Goal: Navigation & Orientation: Find specific page/section

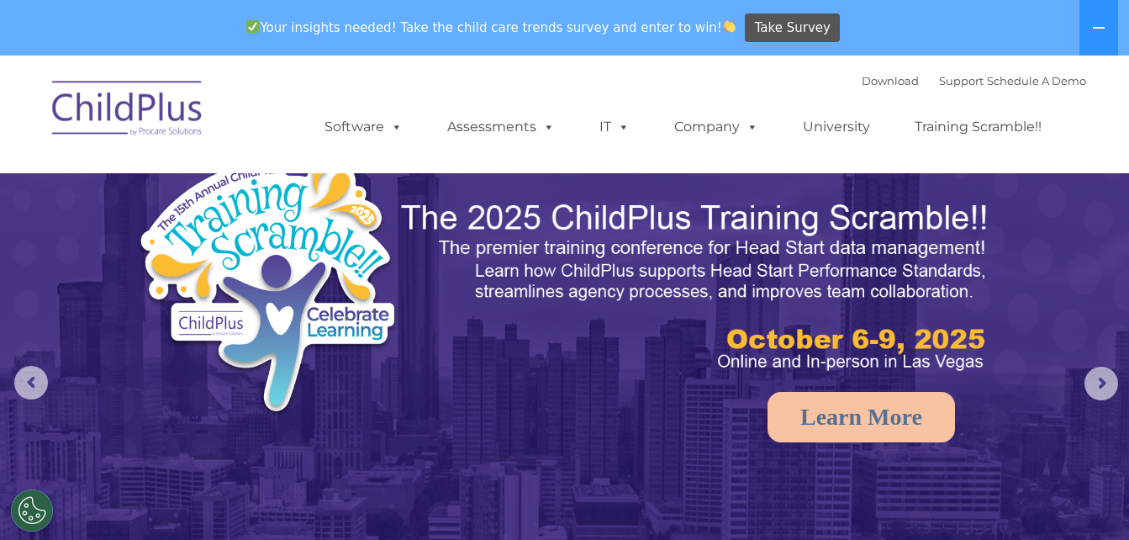
select select "MEDIUM"
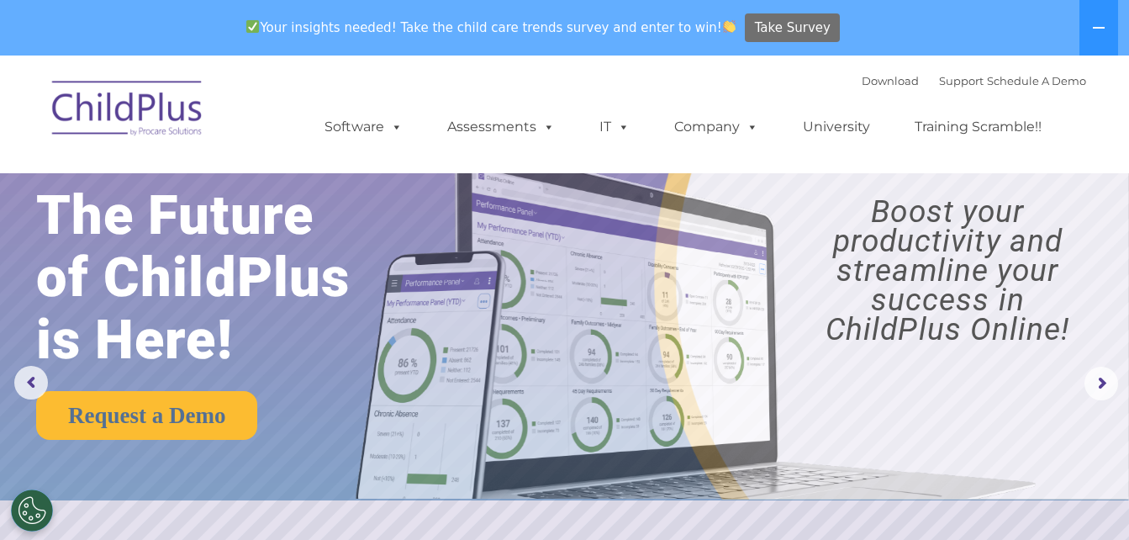
click at [755, 23] on span "Take Survey" at bounding box center [793, 27] width 76 height 29
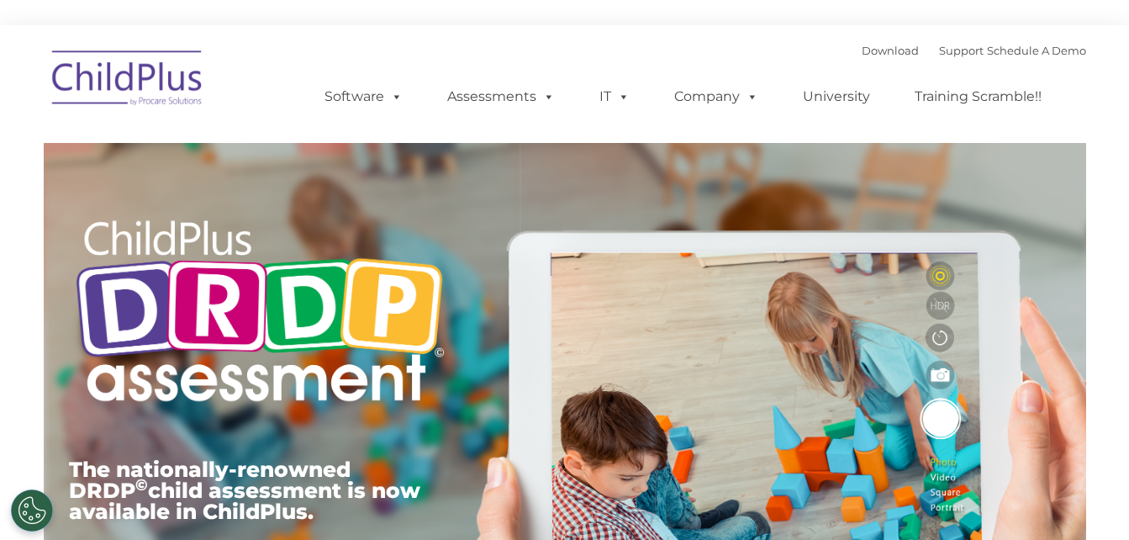
type input ""
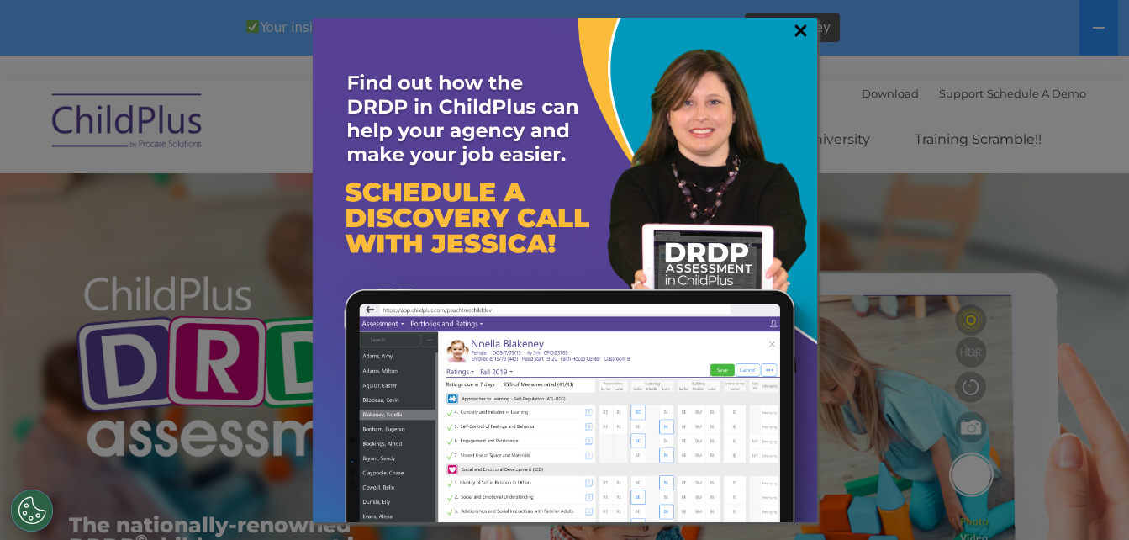
click at [803, 32] on link "×" at bounding box center [800, 30] width 19 height 17
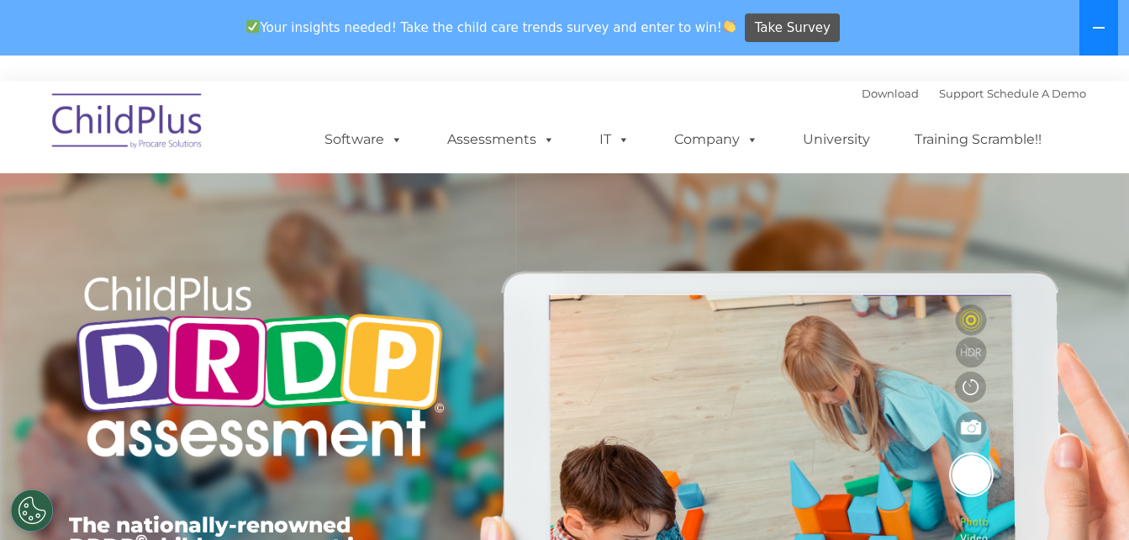
click at [1095, 24] on icon at bounding box center [1098, 27] width 13 height 13
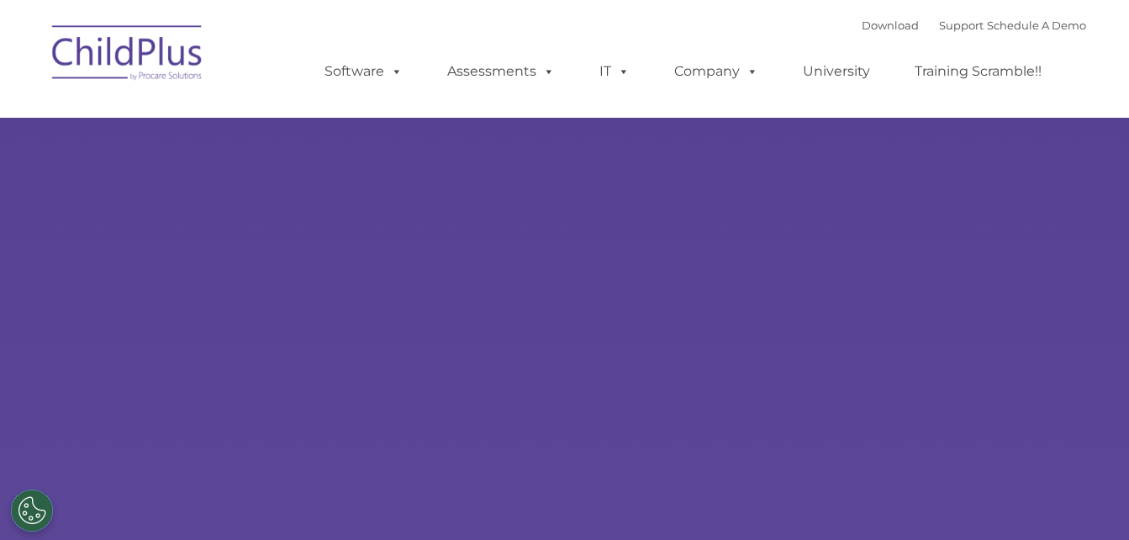
type input ""
select select "MEDIUM"
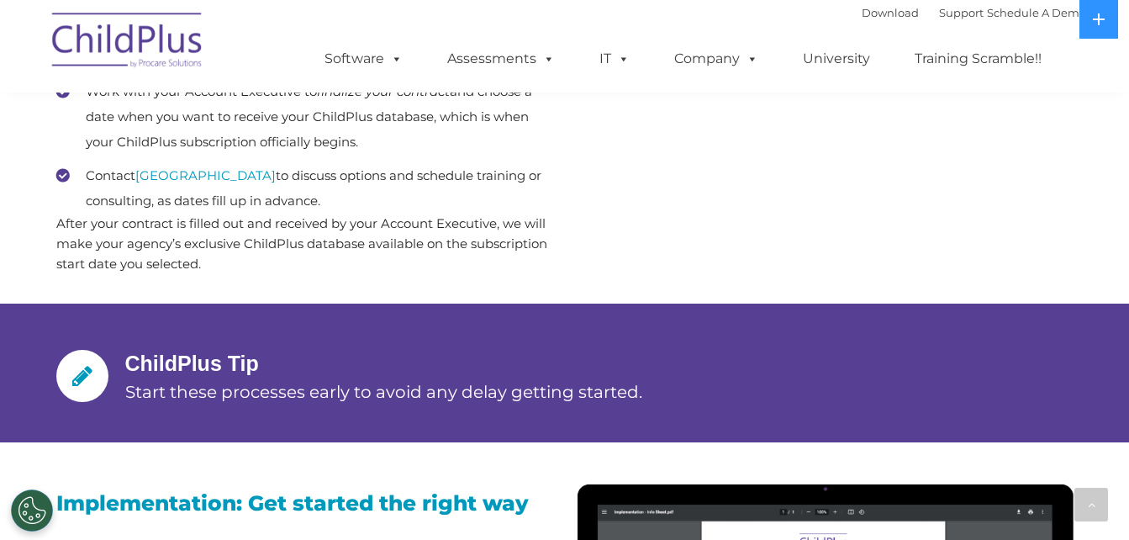
scroll to position [1069, 0]
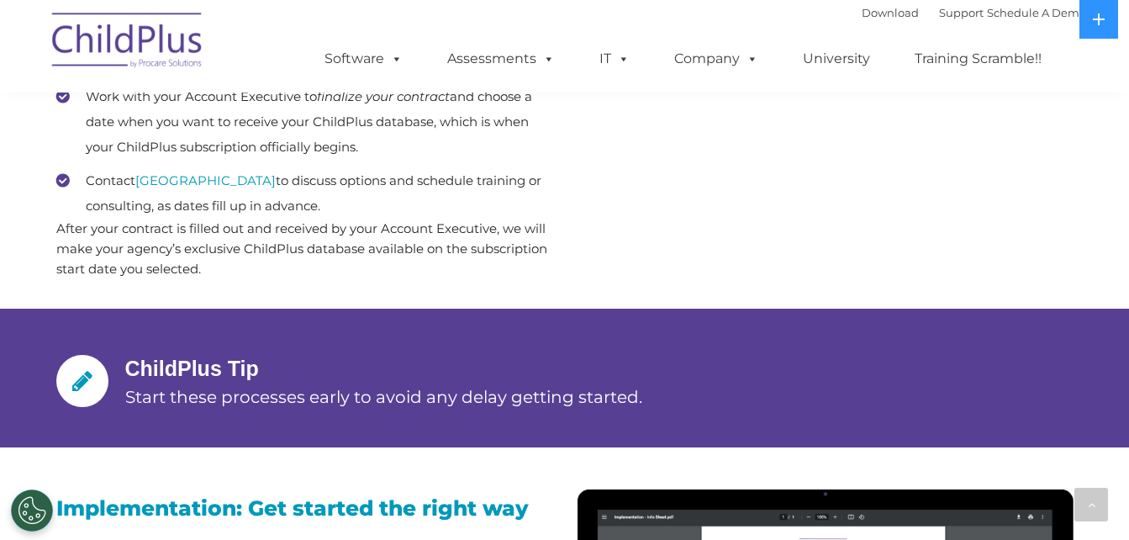
click at [98, 377] on div at bounding box center [82, 381] width 52 height 52
click at [66, 377] on div at bounding box center [82, 381] width 52 height 52
click at [78, 387] on icon at bounding box center [82, 381] width 20 height 24
click at [134, 41] on img at bounding box center [128, 43] width 168 height 84
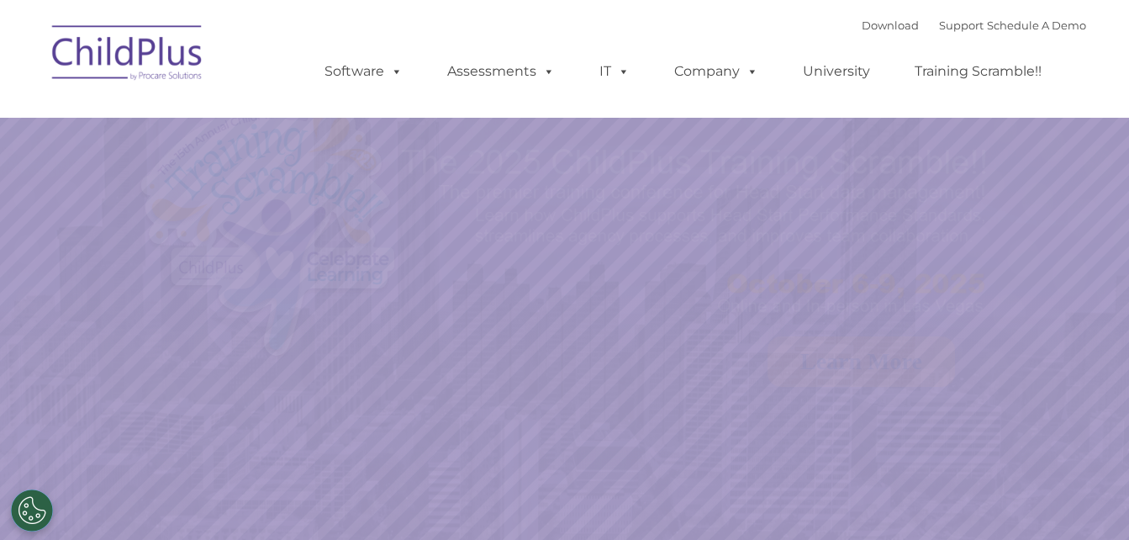
select select "MEDIUM"
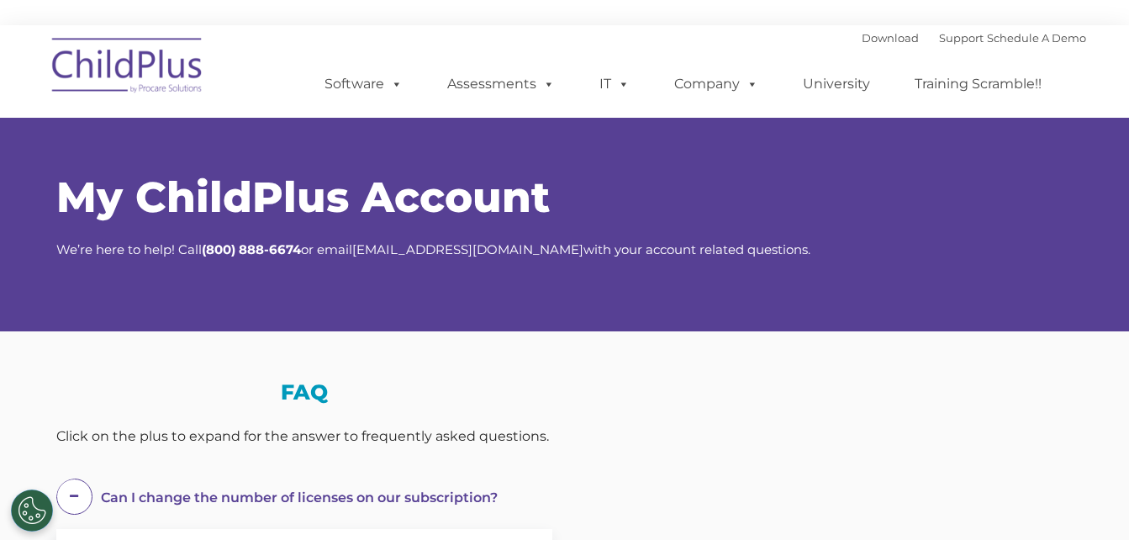
select select "MEDIUM"
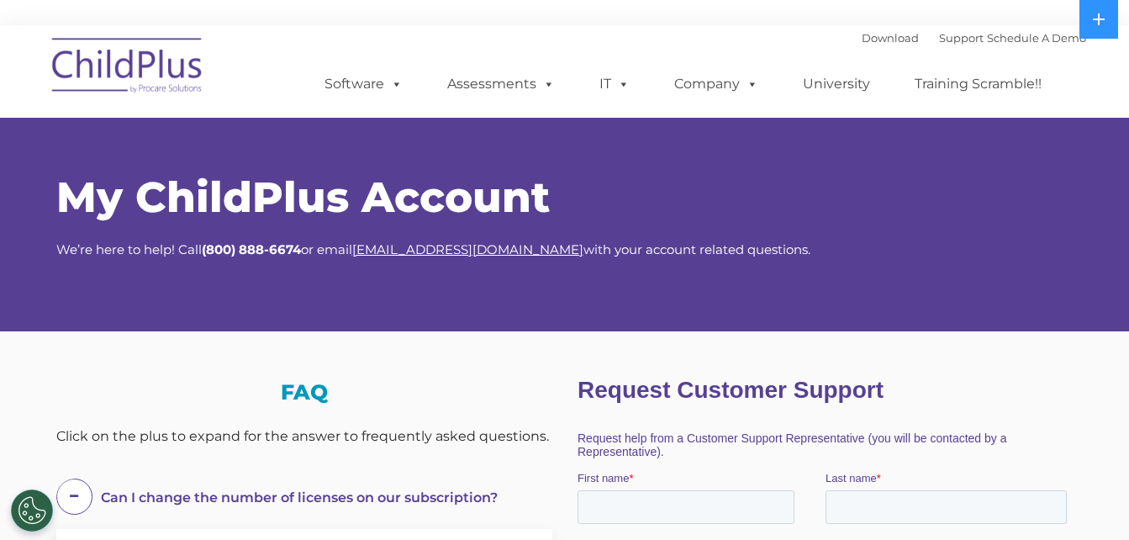
click at [456, 248] on link "[EMAIL_ADDRESS][DOMAIN_NAME]" at bounding box center [467, 249] width 231 height 16
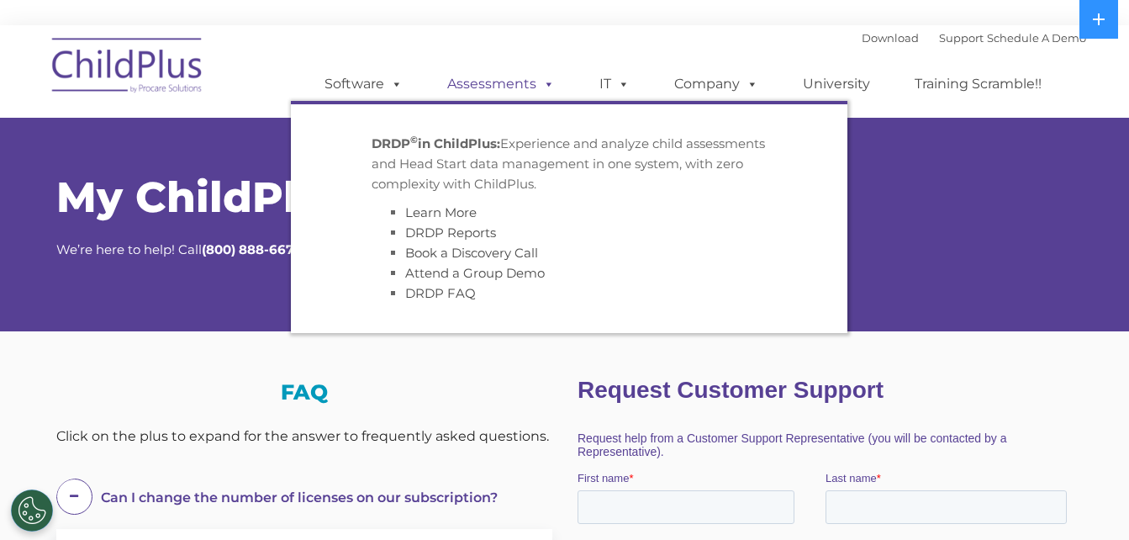
click at [463, 85] on link "Assessments" at bounding box center [500, 84] width 141 height 34
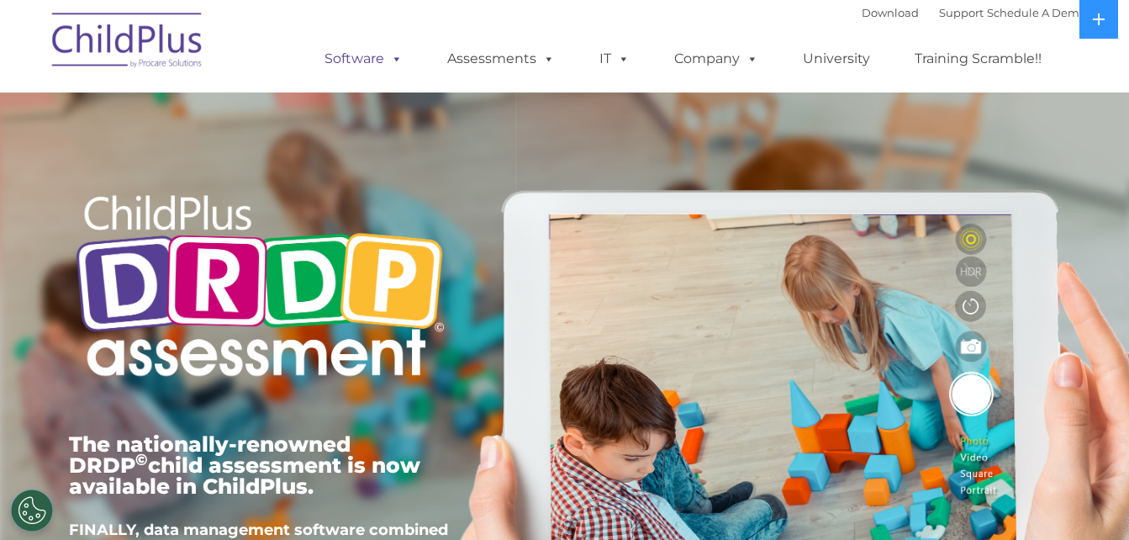
click at [394, 63] on span at bounding box center [393, 58] width 18 height 16
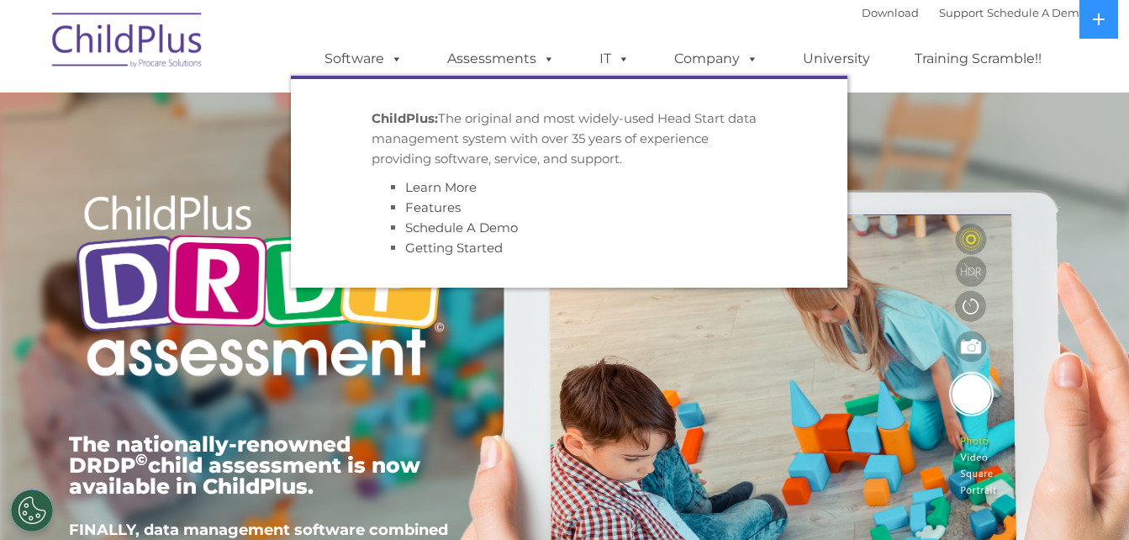
click at [419, 239] on li "Getting Started" at bounding box center [586, 248] width 362 height 20
click at [422, 248] on link "Getting Started" at bounding box center [454, 248] width 98 height 16
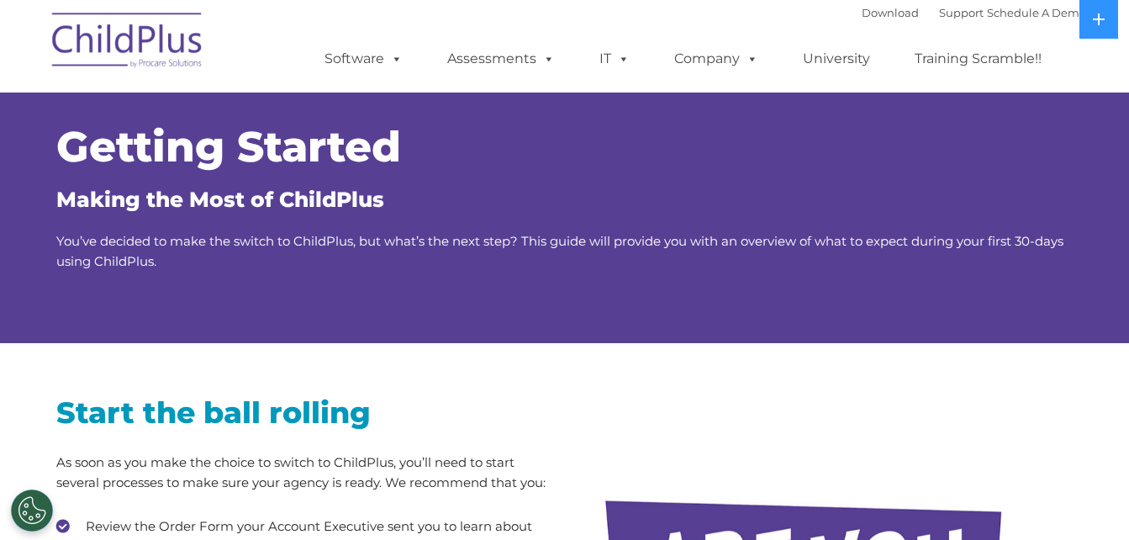
click at [135, 29] on img at bounding box center [128, 43] width 168 height 84
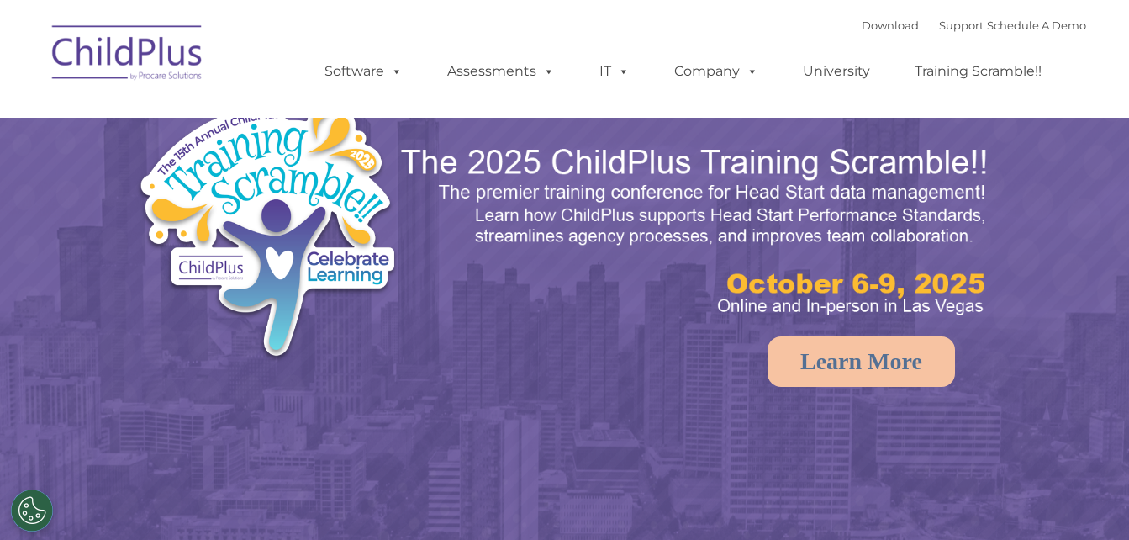
select select "MEDIUM"
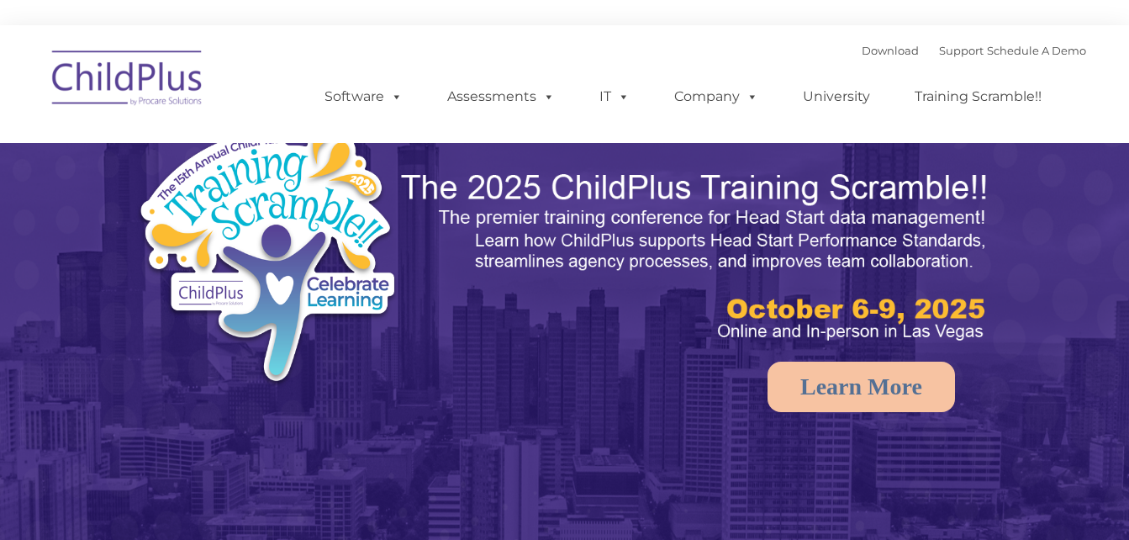
select select "MEDIUM"
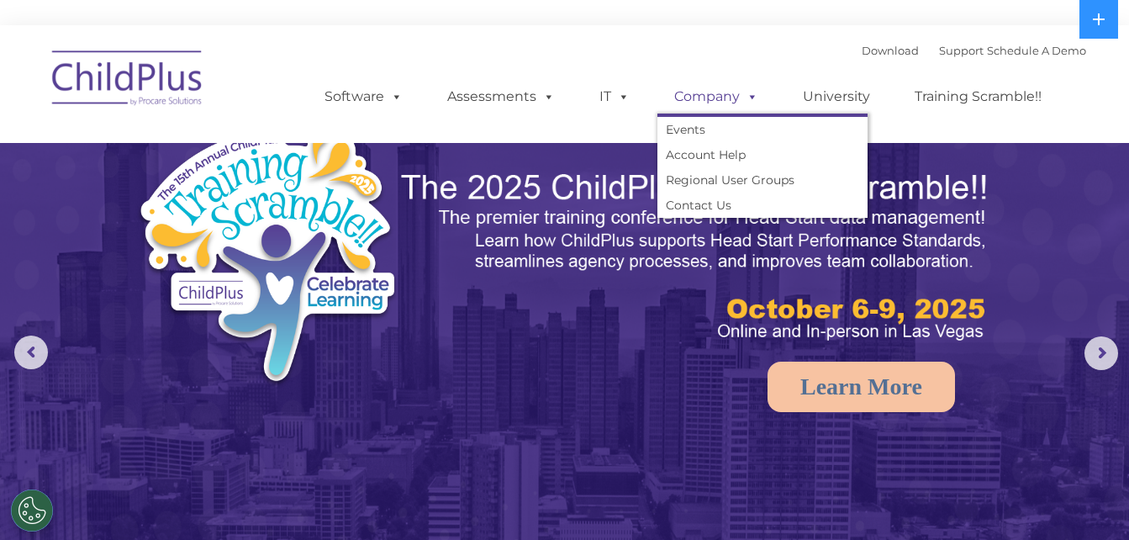
click at [741, 97] on span at bounding box center [749, 96] width 18 height 16
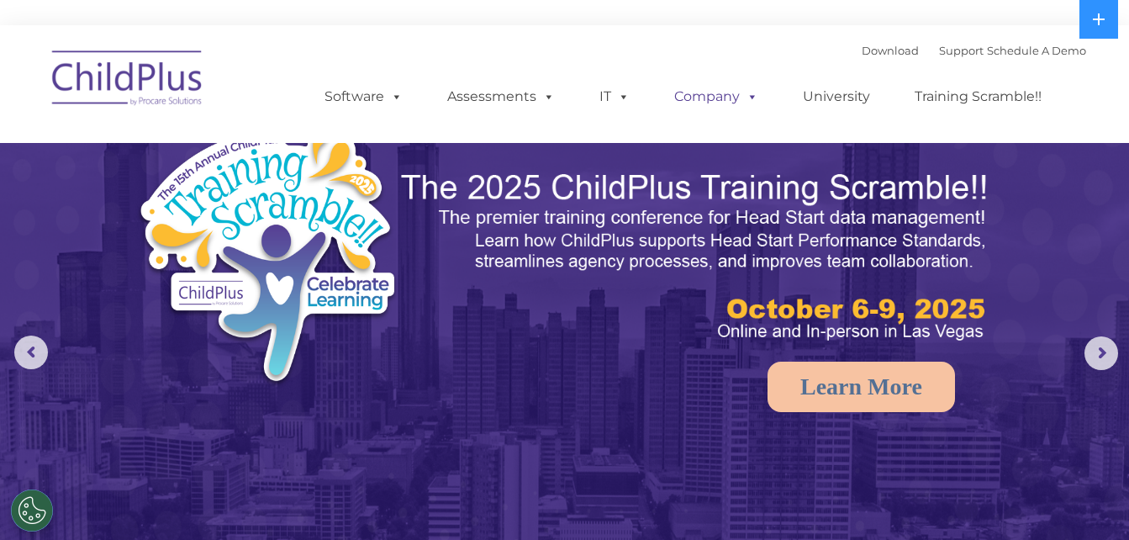
click at [741, 97] on span at bounding box center [749, 96] width 18 height 16
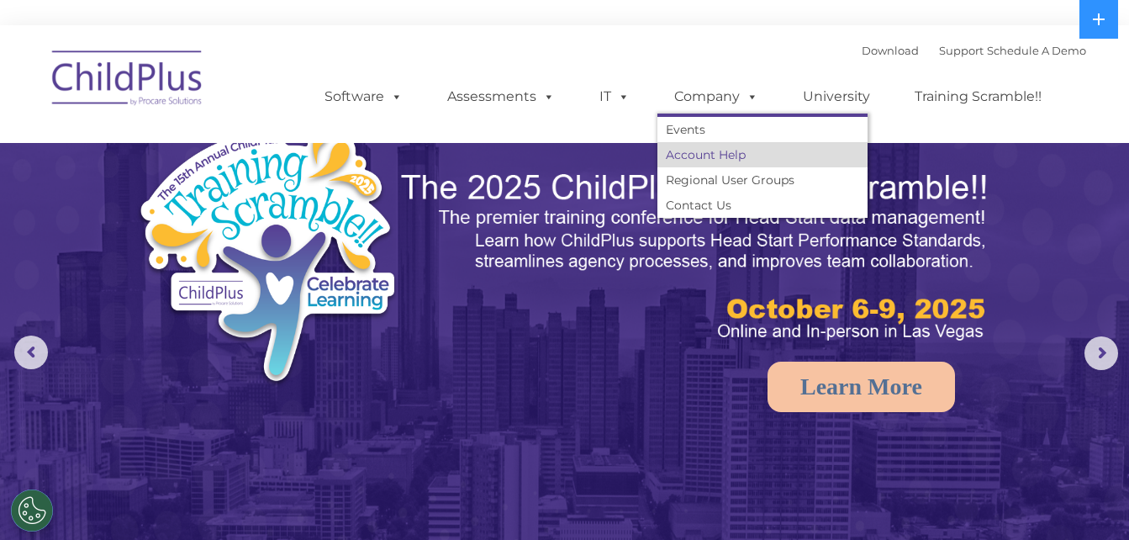
click at [738, 149] on link "Account Help" at bounding box center [762, 154] width 210 height 25
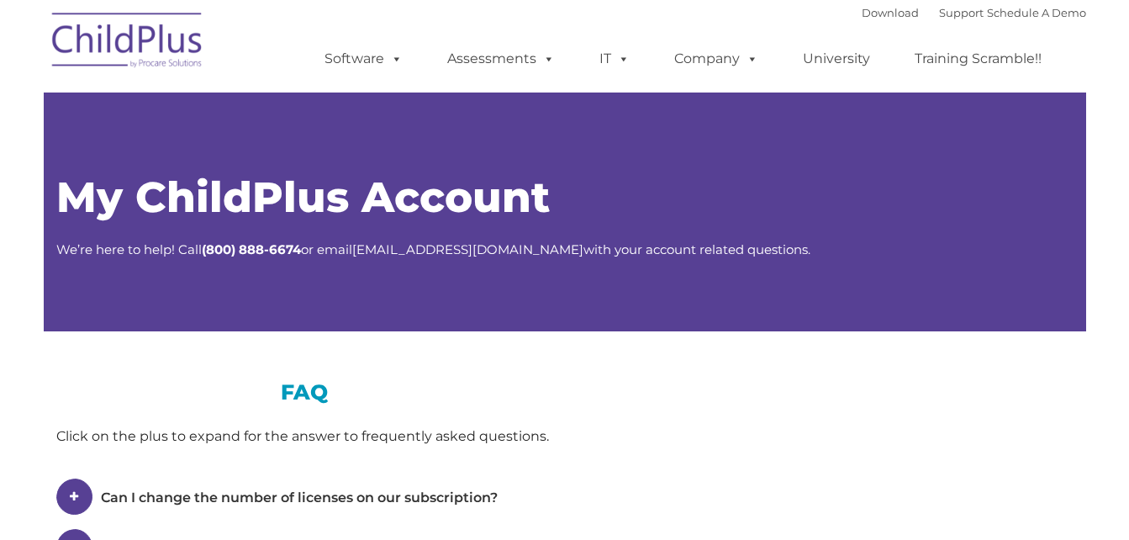
type input ""
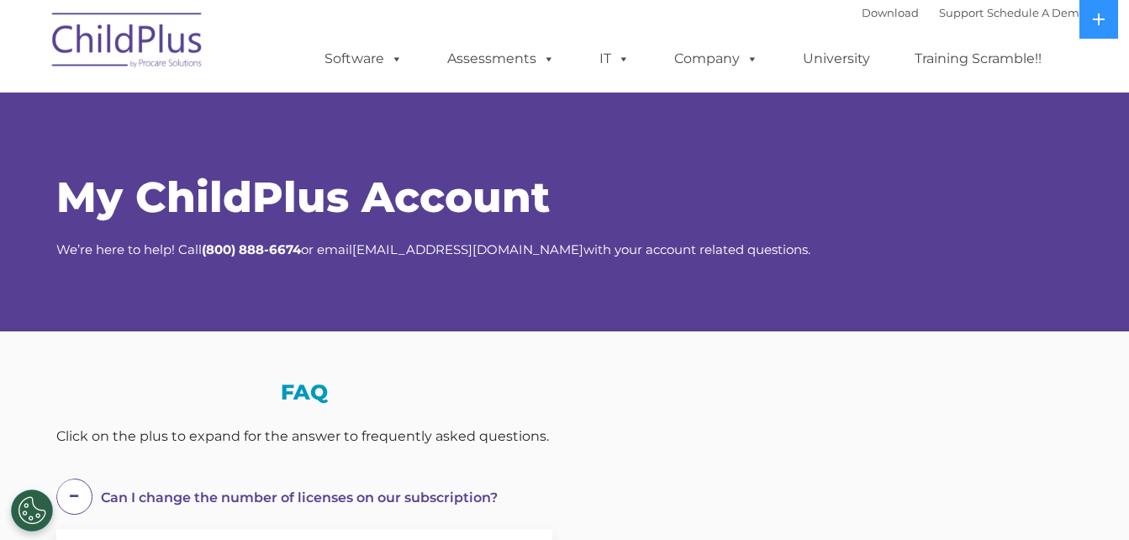
select select "MEDIUM"
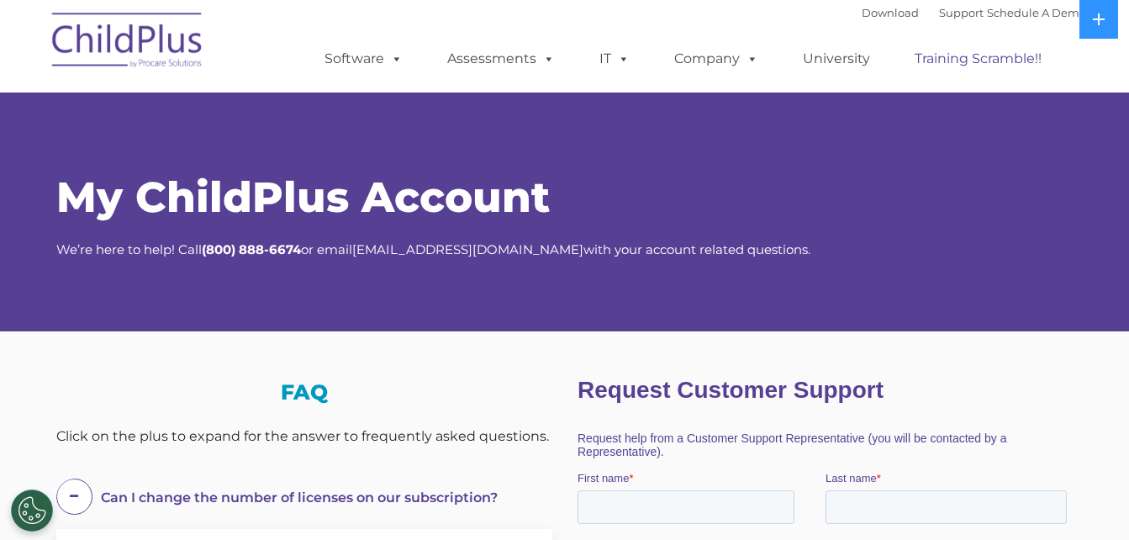
click at [950, 63] on link "Training Scramble!!" at bounding box center [978, 59] width 161 height 34
click at [842, 58] on link "University" at bounding box center [836, 59] width 101 height 34
